Goal: Transaction & Acquisition: Purchase product/service

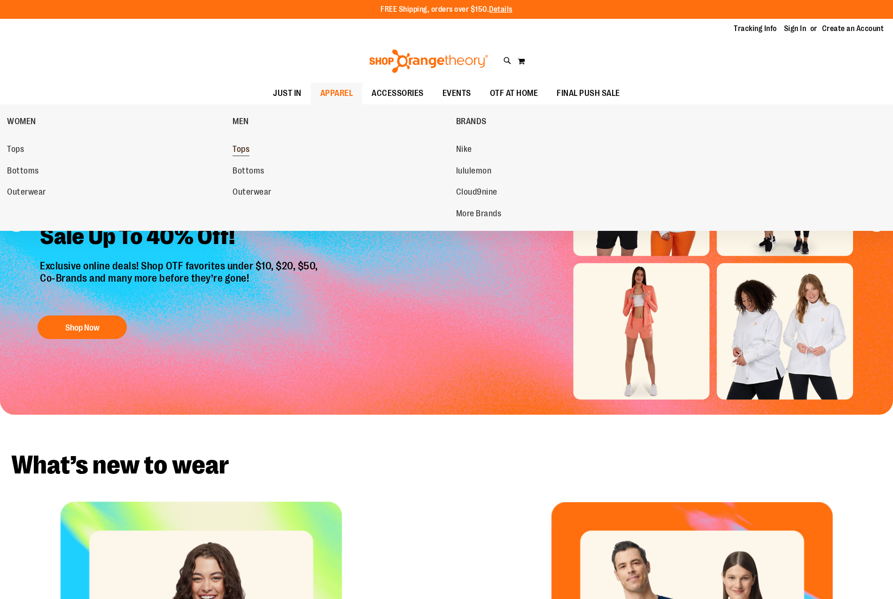
type input "**********"
click at [240, 149] on span "Tops" at bounding box center [241, 150] width 17 height 12
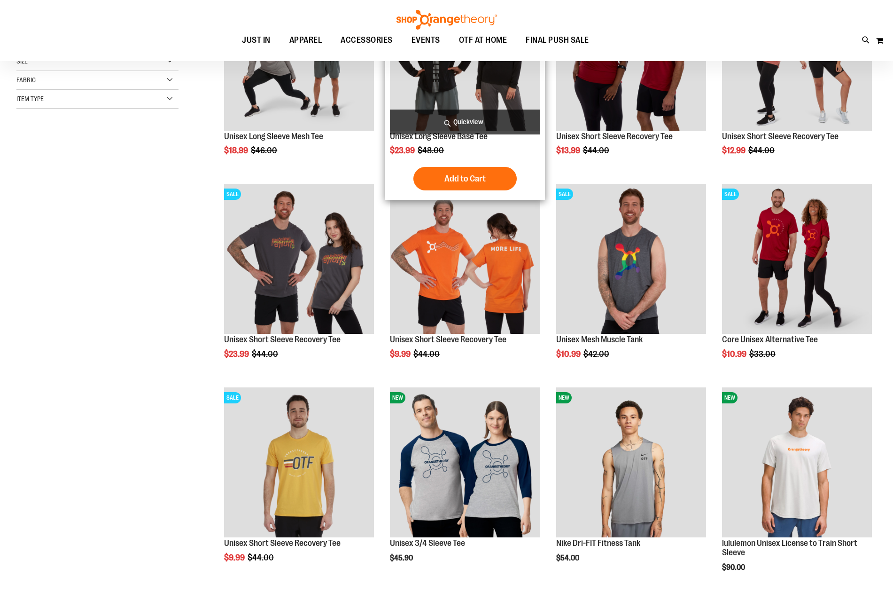
scroll to position [235, 0]
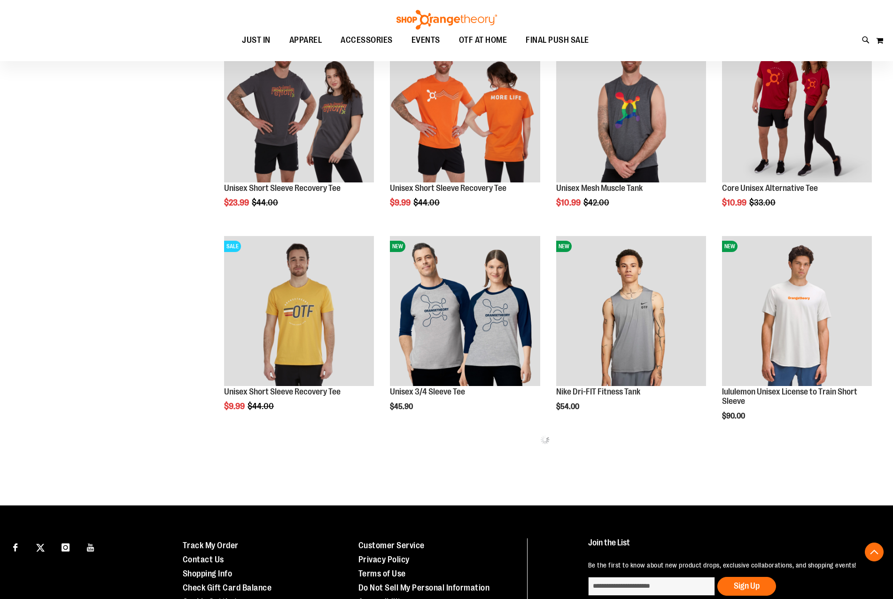
scroll to position [391, 0]
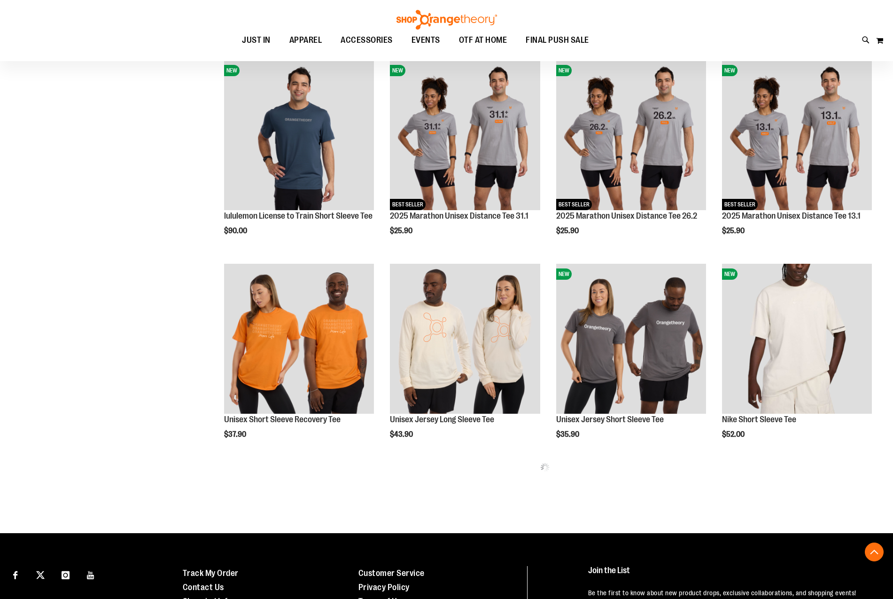
scroll to position [783, 0]
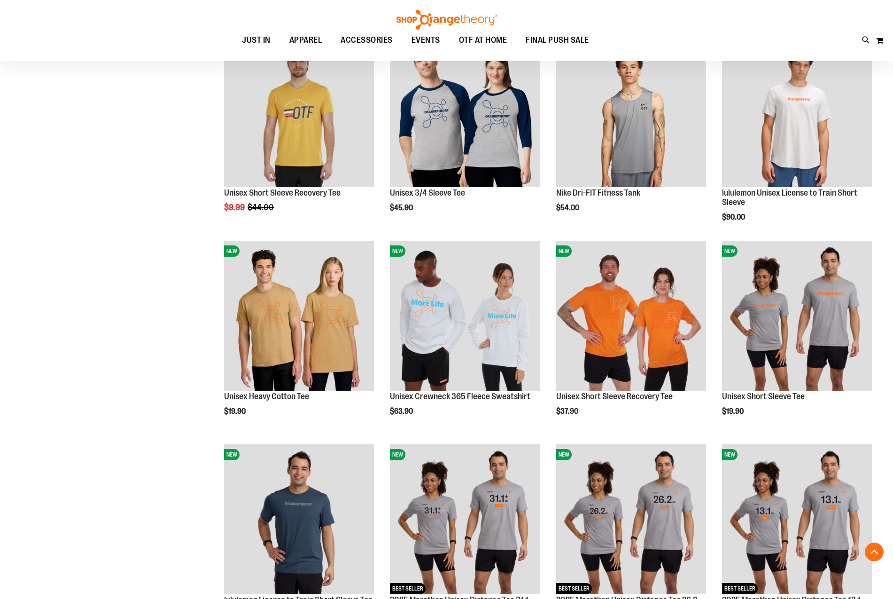
scroll to position [469, 0]
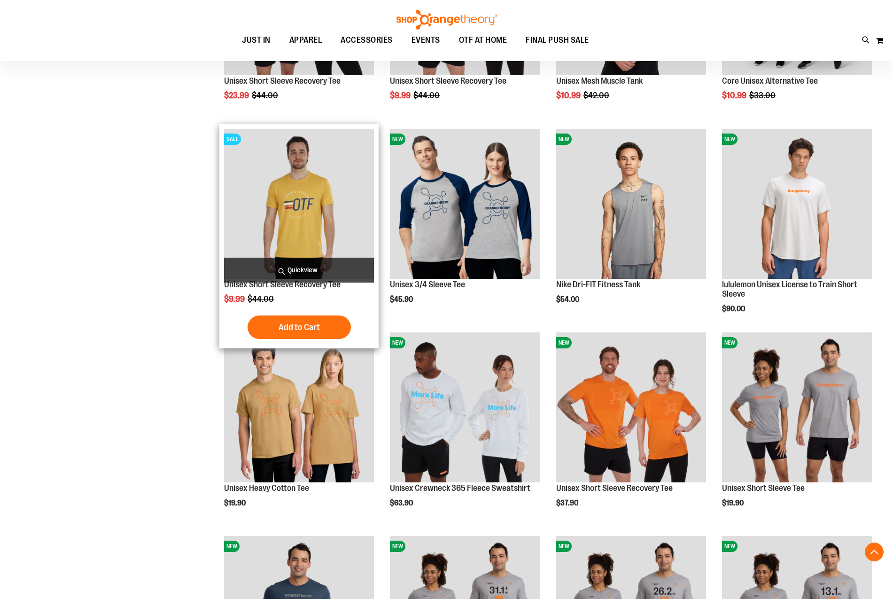
type input "**********"
click at [244, 283] on link "Unisex Short Sleeve Recovery Tee" at bounding box center [282, 284] width 117 height 9
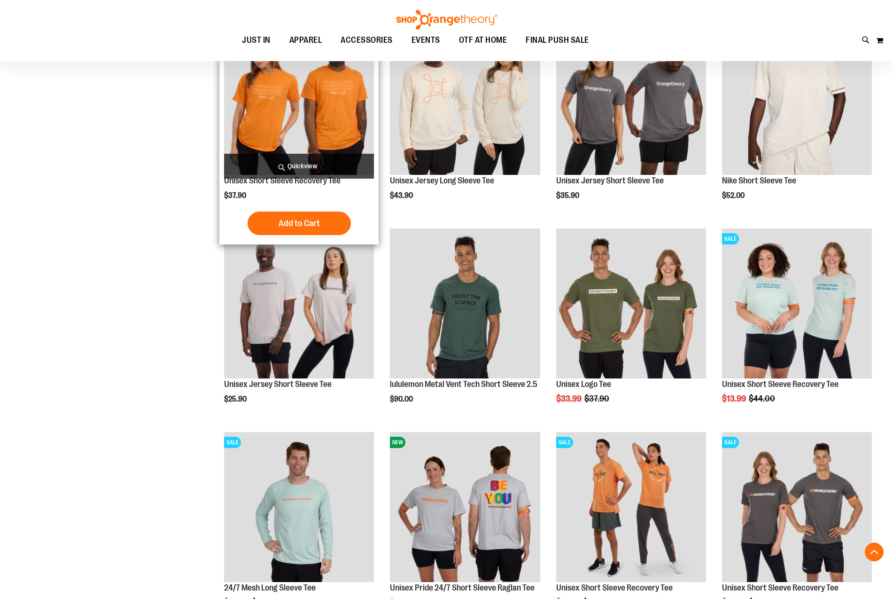
scroll to position [127, 0]
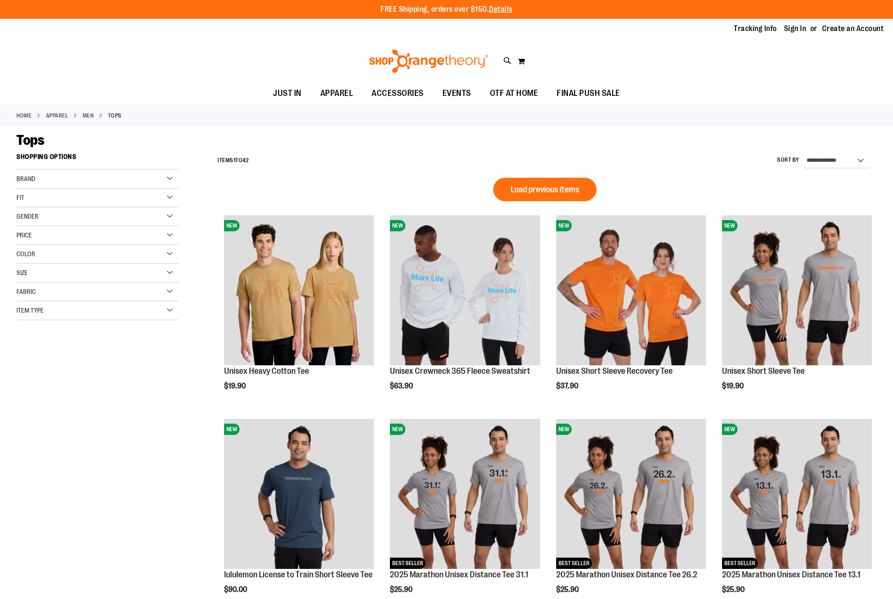
type input "**********"
click at [31, 272] on div "Size" at bounding box center [97, 273] width 162 height 19
click at [67, 304] on div "M" at bounding box center [63, 296] width 14 height 14
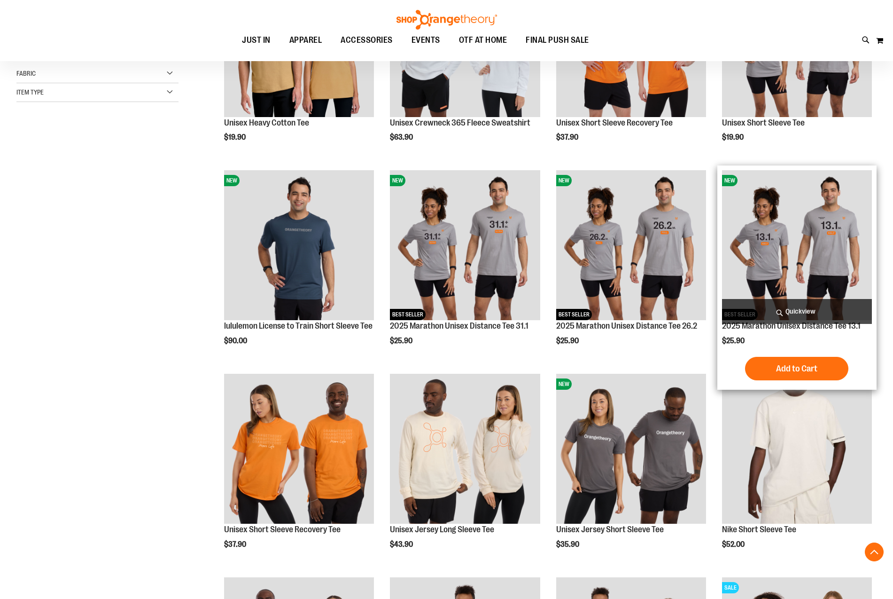
scroll to position [149, 0]
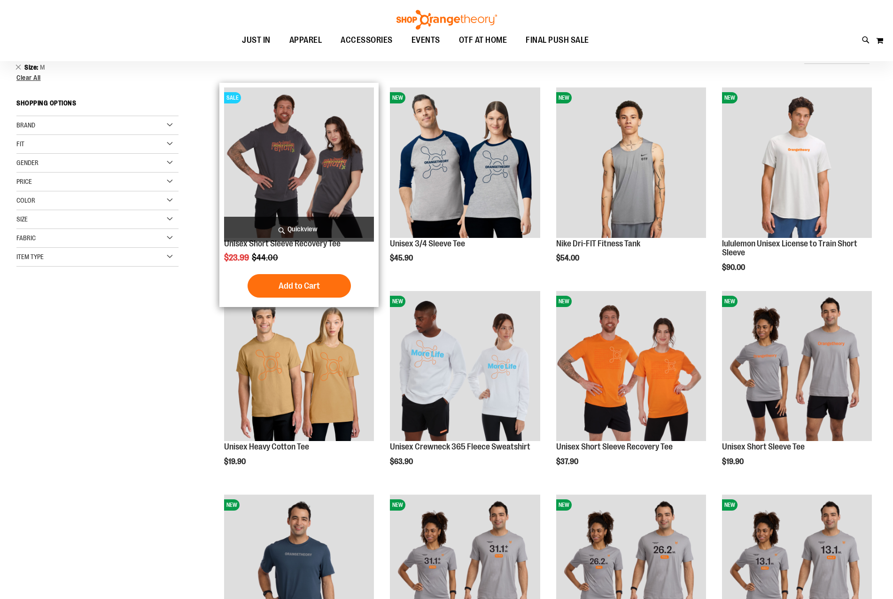
scroll to position [341, 0]
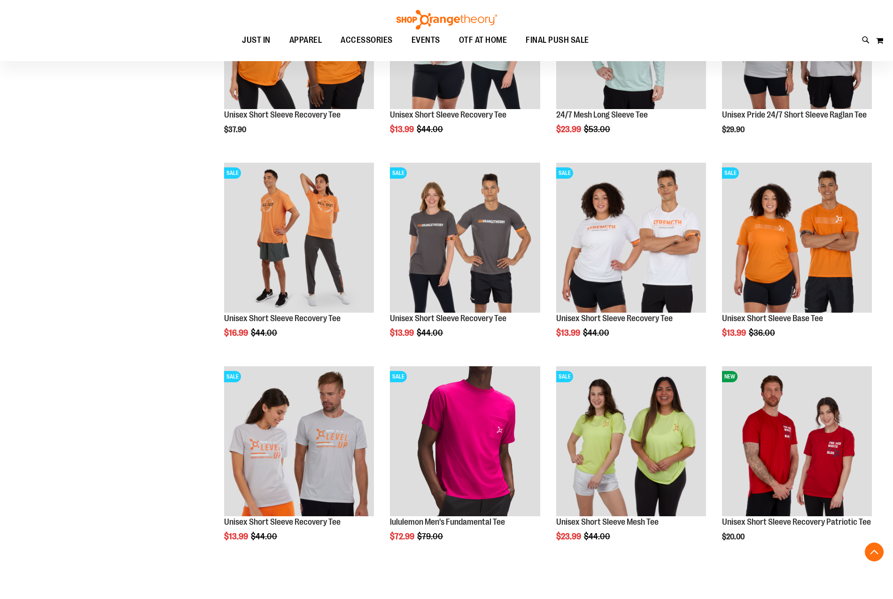
scroll to position [889, 0]
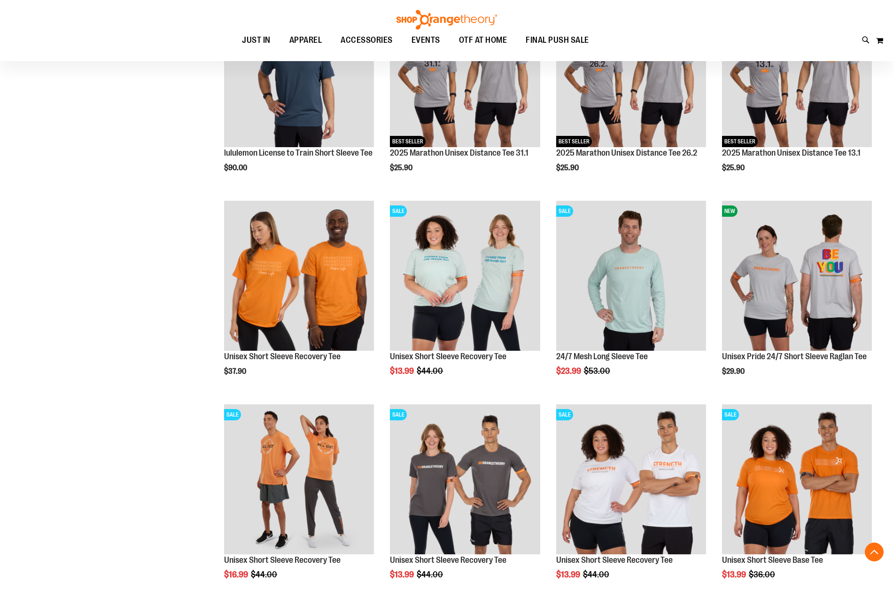
scroll to position [419, 0]
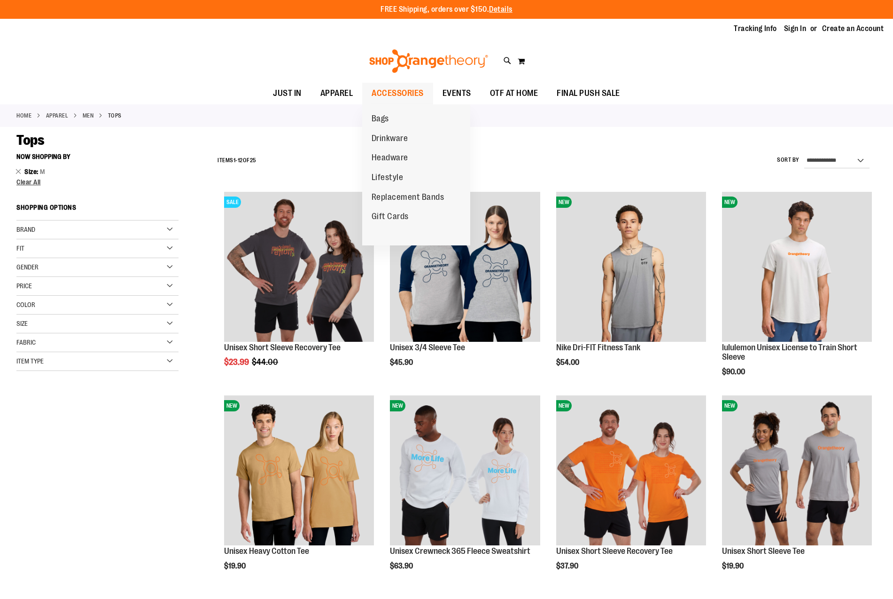
click at [379, 97] on span "ACCESSORIES" at bounding box center [398, 93] width 52 height 21
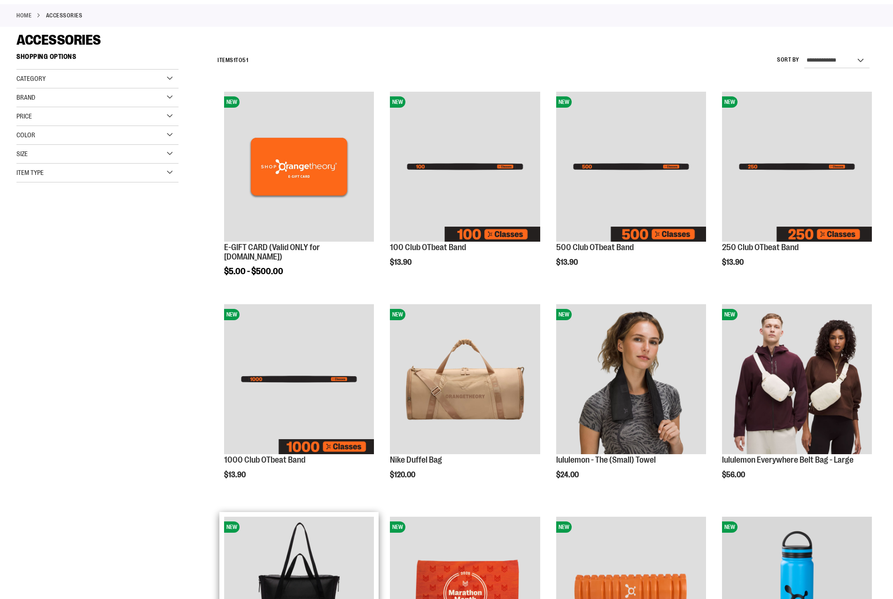
scroll to position [235, 0]
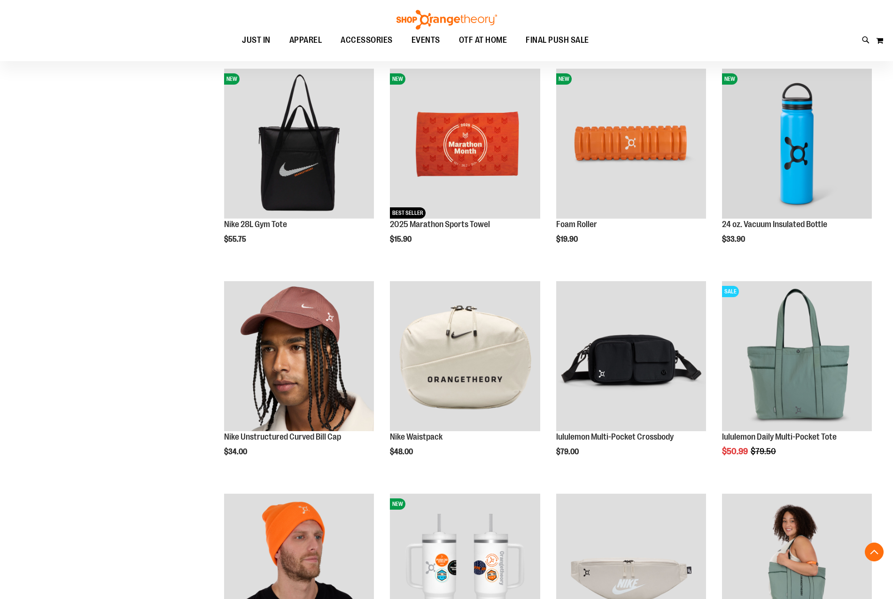
scroll to position [704, 0]
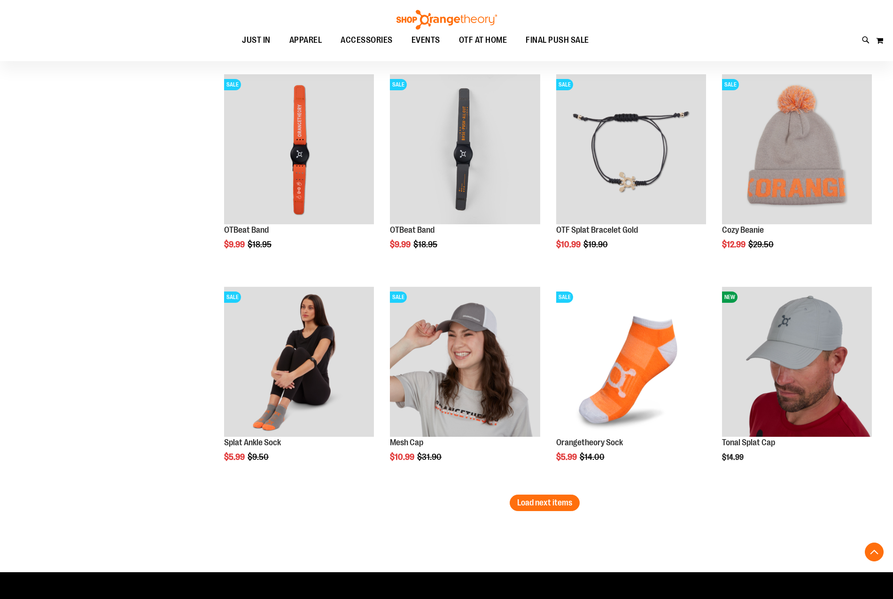
scroll to position [1723, 0]
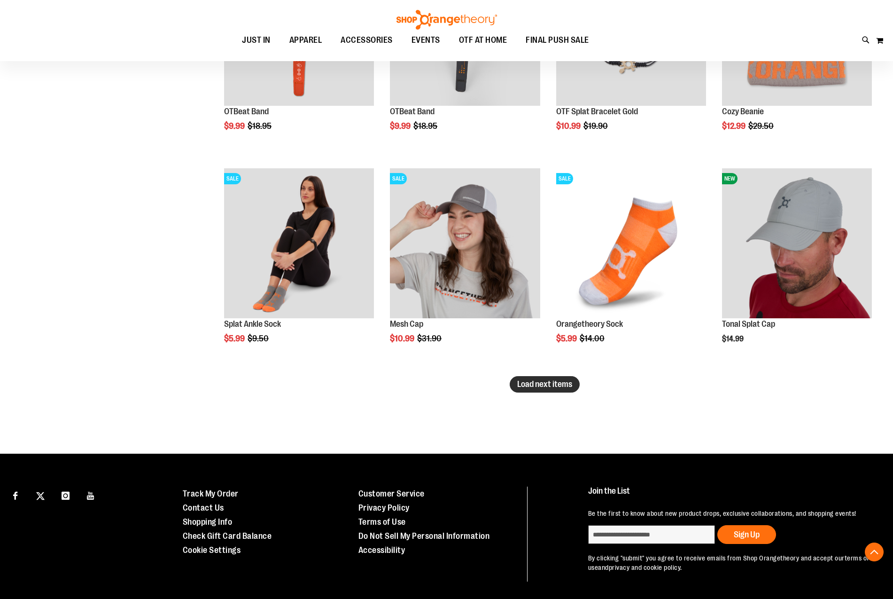
type input "**********"
click at [558, 383] on span "Load next items" at bounding box center [544, 383] width 55 height 9
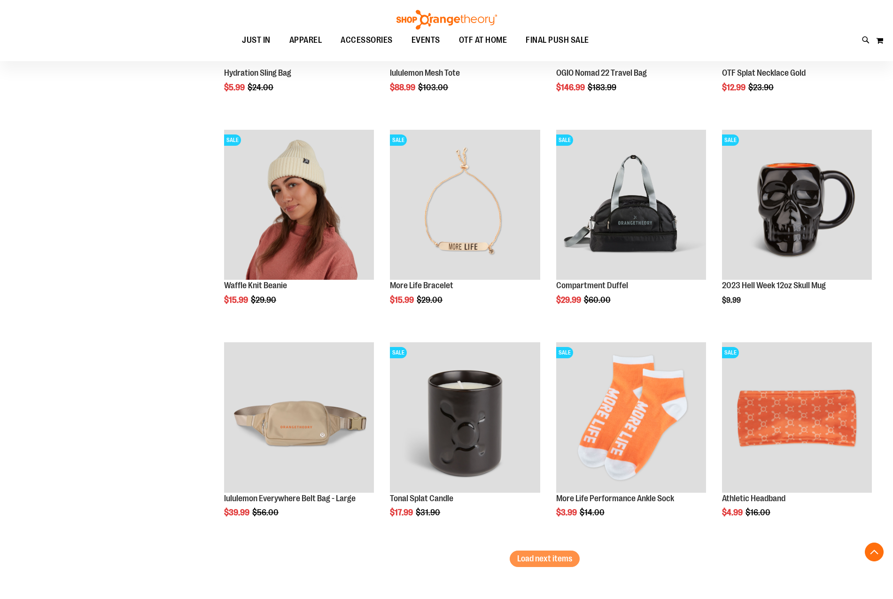
scroll to position [2193, 0]
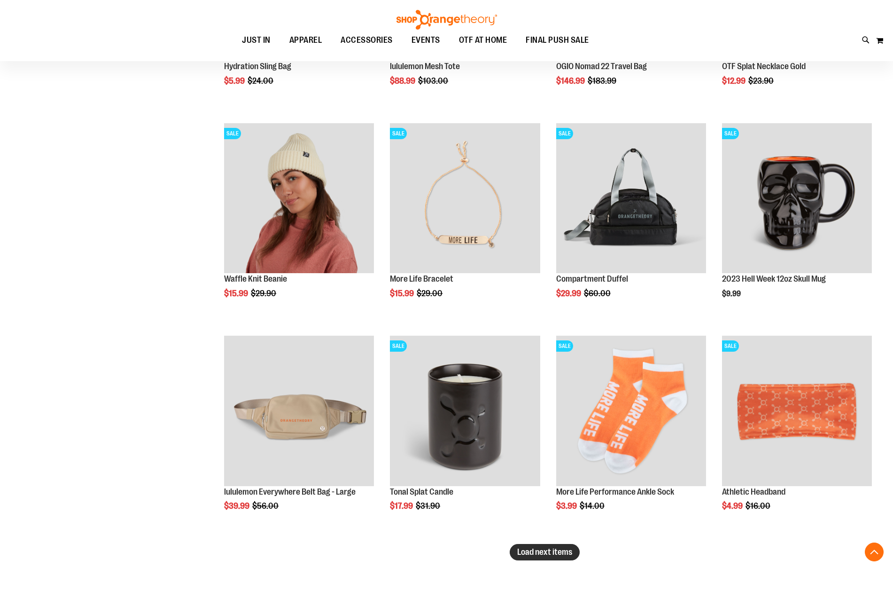
click at [559, 552] on span "Load next items" at bounding box center [544, 551] width 55 height 9
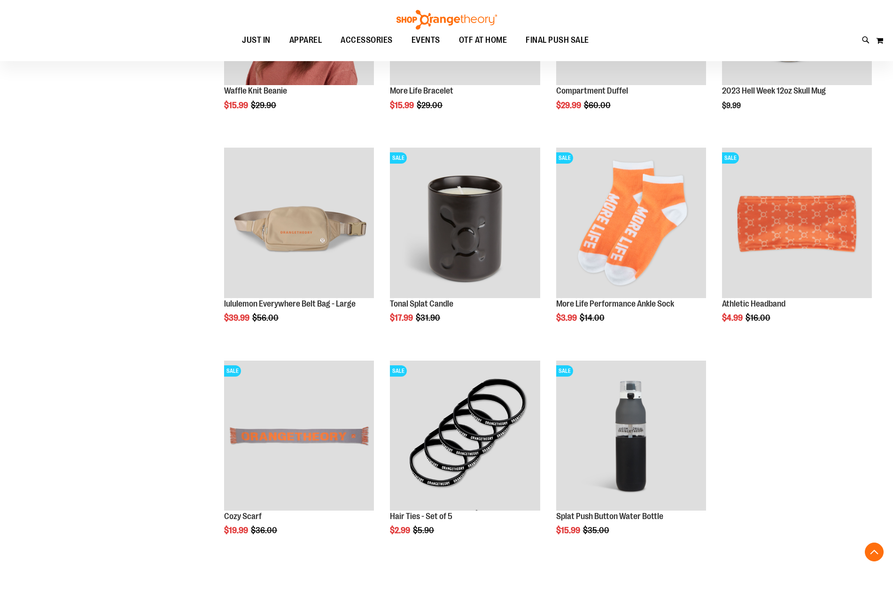
scroll to position [2428, 0]
